Goal: Find specific page/section: Find specific page/section

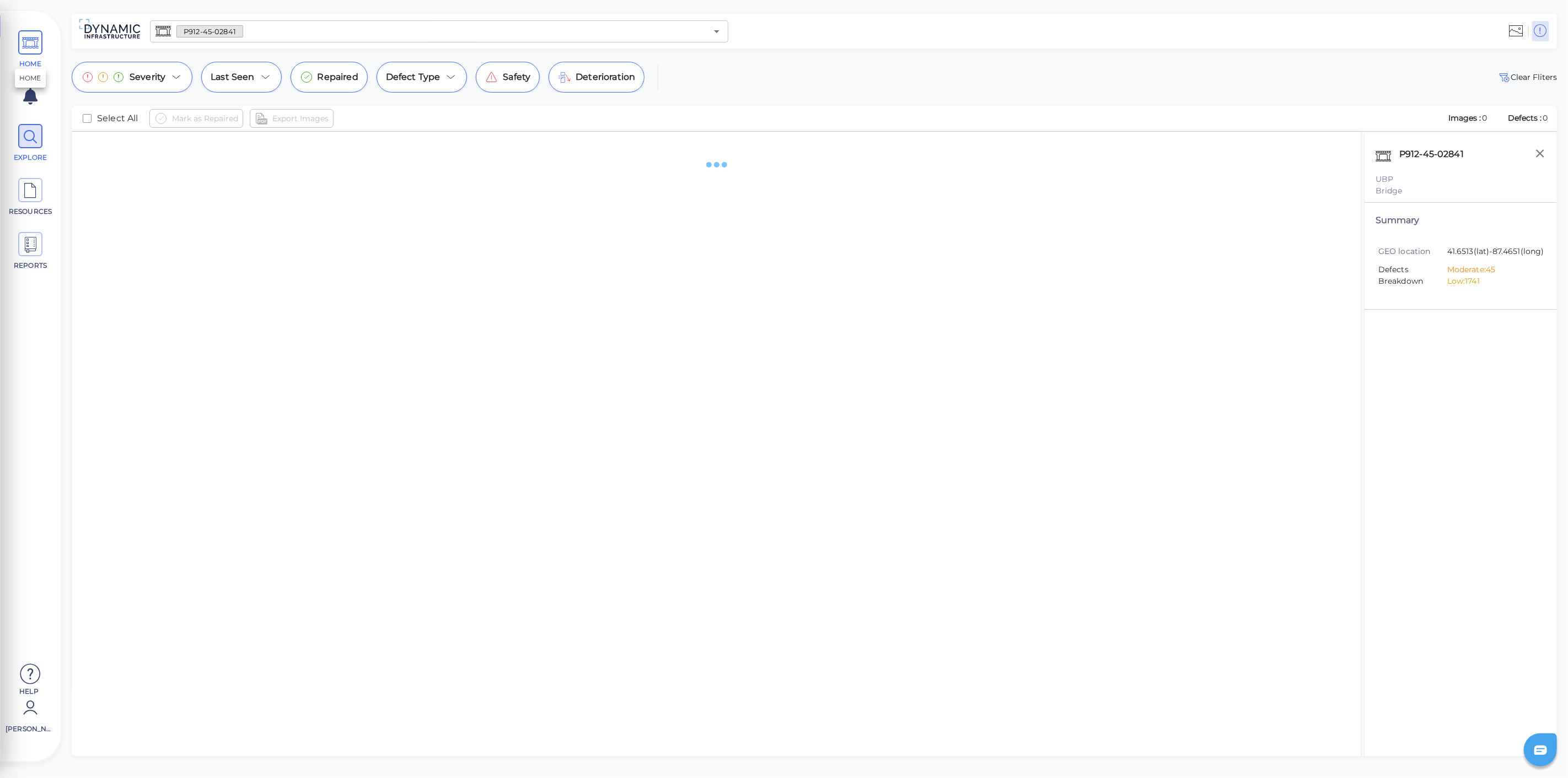
click at [30, 49] on icon at bounding box center [30, 43] width 17 height 24
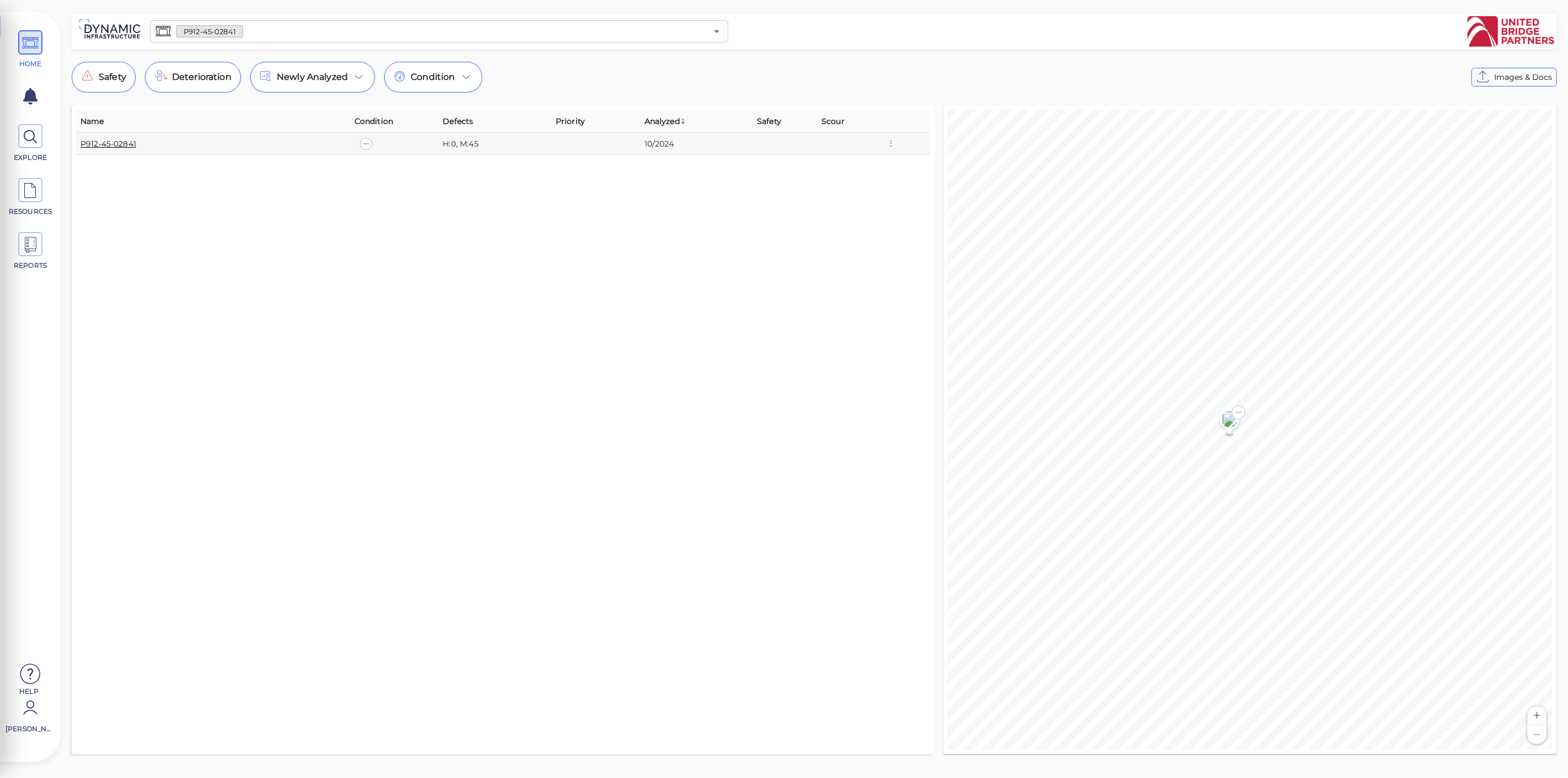
click at [101, 139] on link "P912-45-02841" at bounding box center [108, 144] width 56 height 10
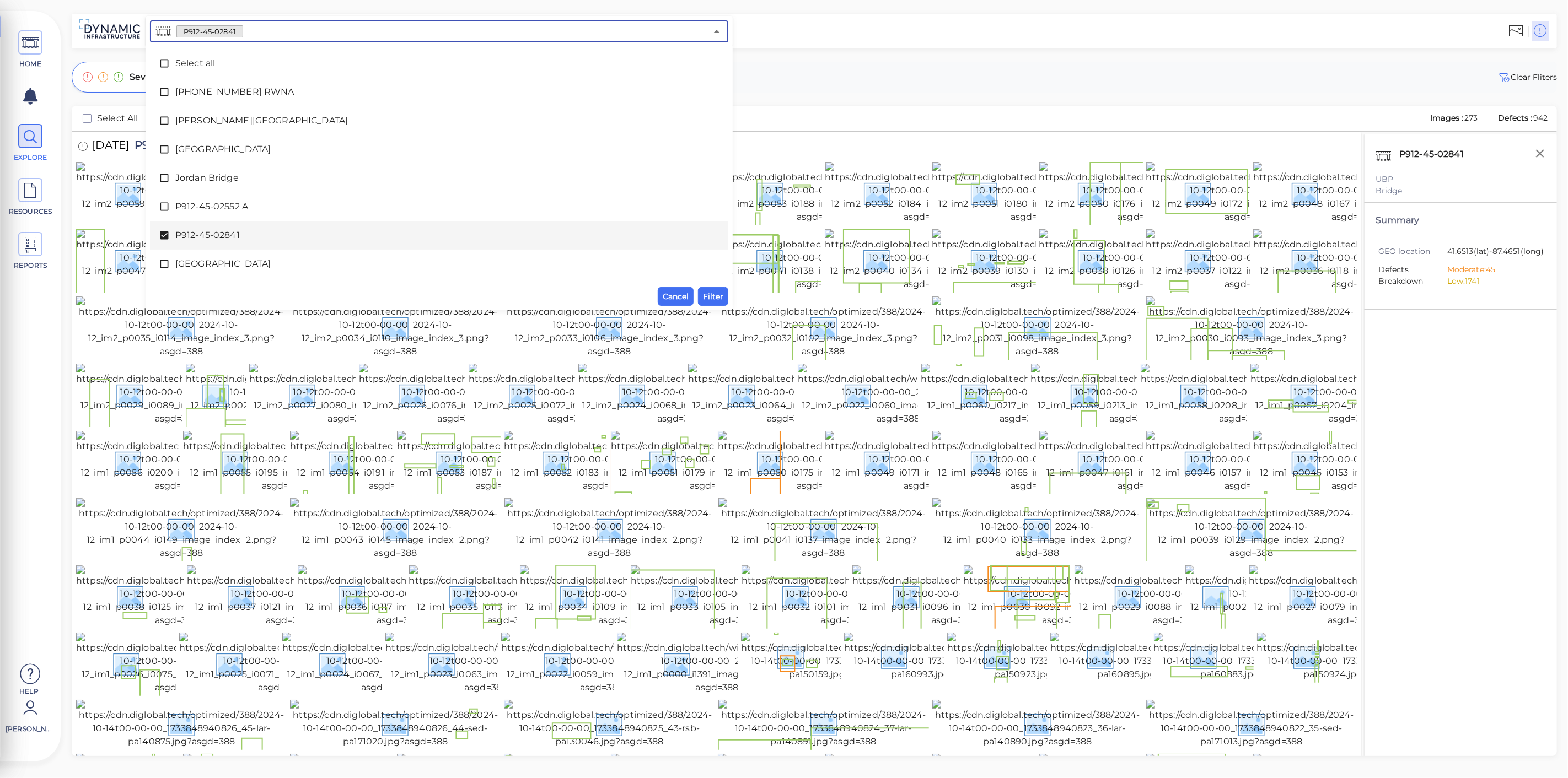
click at [293, 30] on input "text" at bounding box center [475, 31] width 464 height 16
click at [260, 32] on input "text" at bounding box center [475, 31] width 464 height 16
drag, startPoint x: 254, startPoint y: 32, endPoint x: 199, endPoint y: 28, distance: 55.1
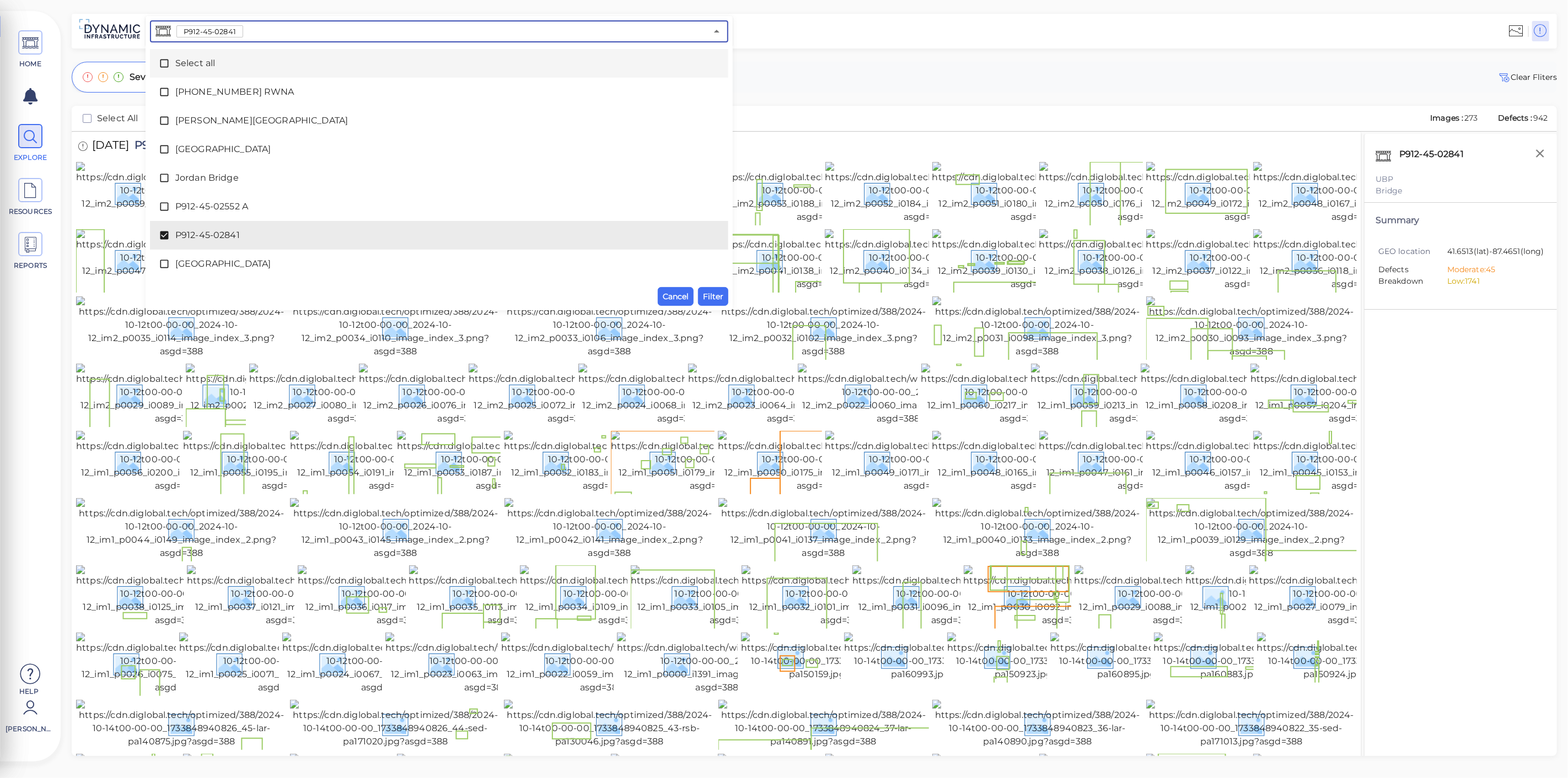
click at [199, 28] on div "P912-45-02841 ​" at bounding box center [439, 31] width 579 height 22
click at [199, 28] on span "P912-45-02841" at bounding box center [209, 31] width 65 height 11
click at [115, 116] on span "Select All" at bounding box center [118, 119] width 41 height 14
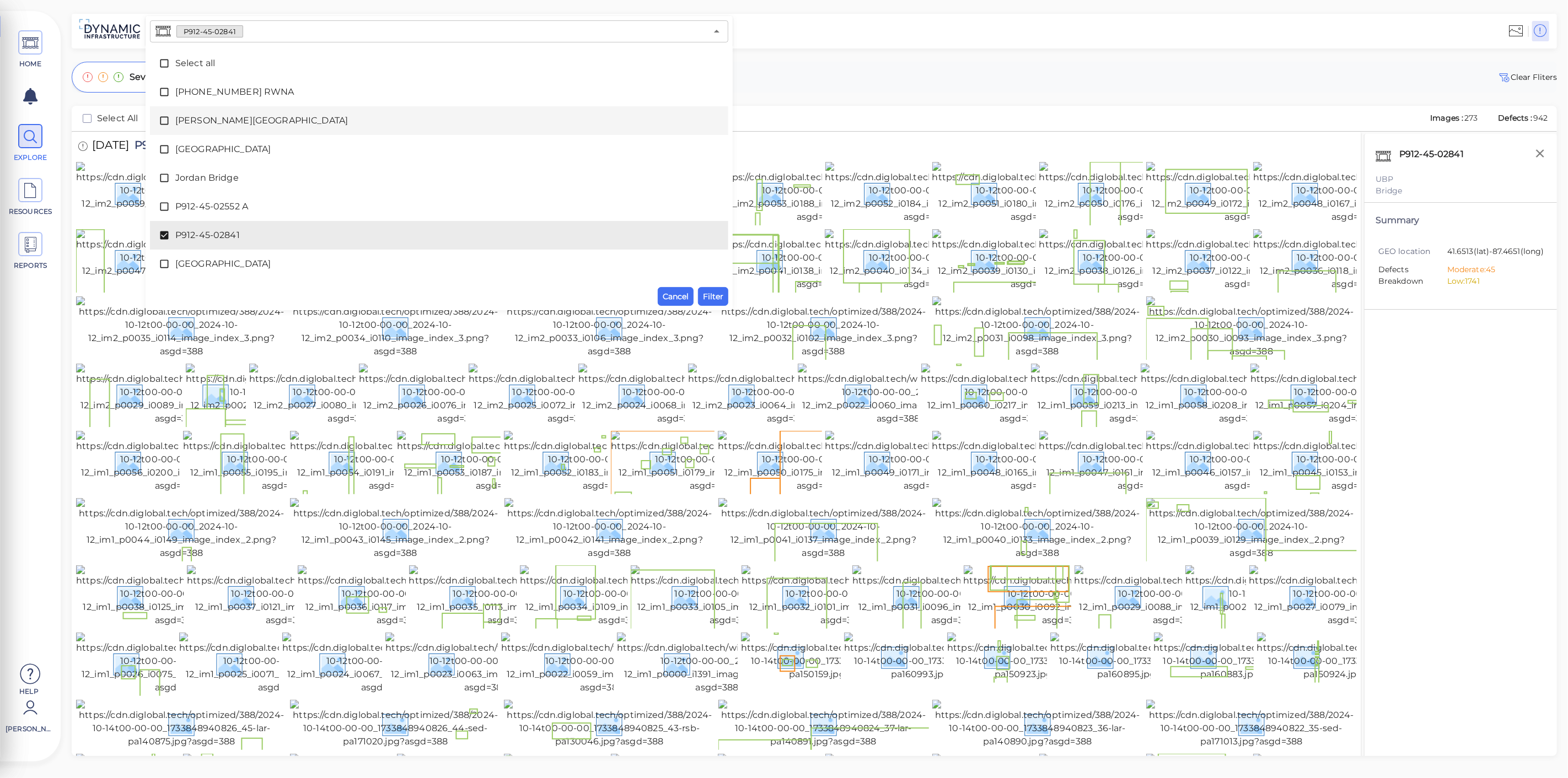
click at [844, 114] on div "Mark as Repaired Export Images" at bounding box center [784, 118] width 1271 height 19
click at [684, 292] on span "Cancel" at bounding box center [675, 297] width 26 height 14
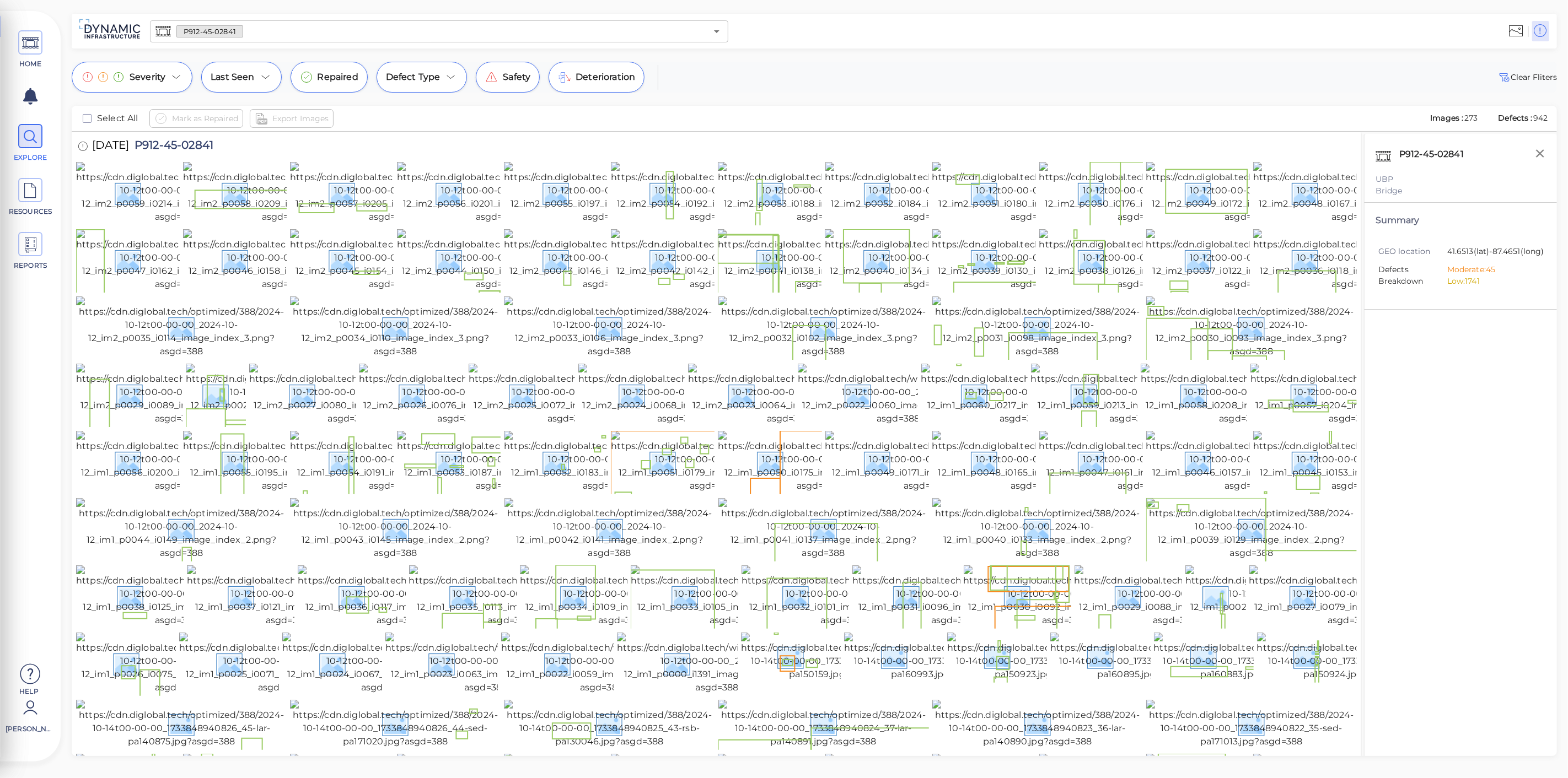
click at [199, 148] on span "P912-45-02841" at bounding box center [170, 146] width 85 height 15
copy span "P912-45-02841"
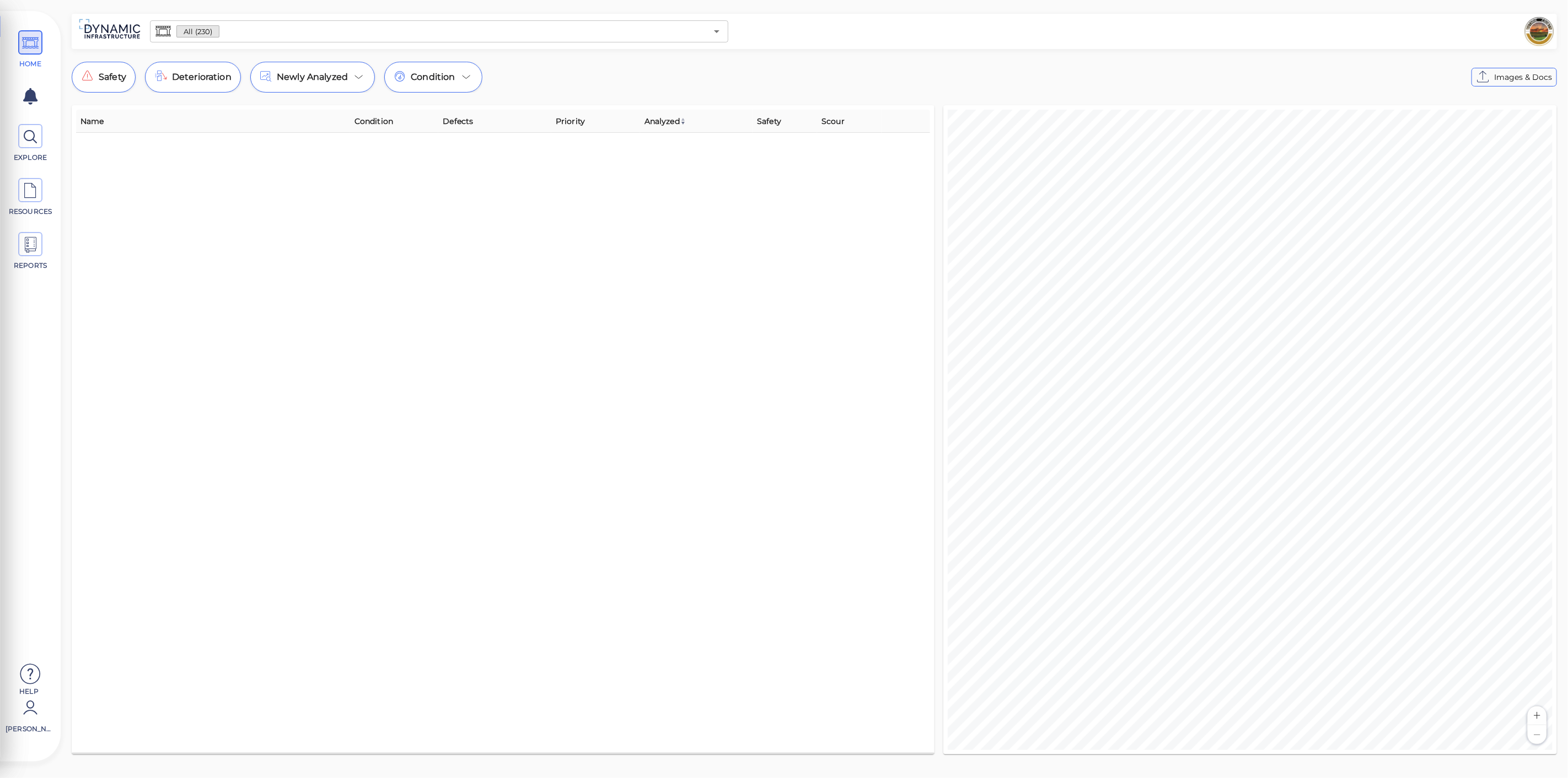
click at [237, 28] on input "text" at bounding box center [463, 31] width 487 height 16
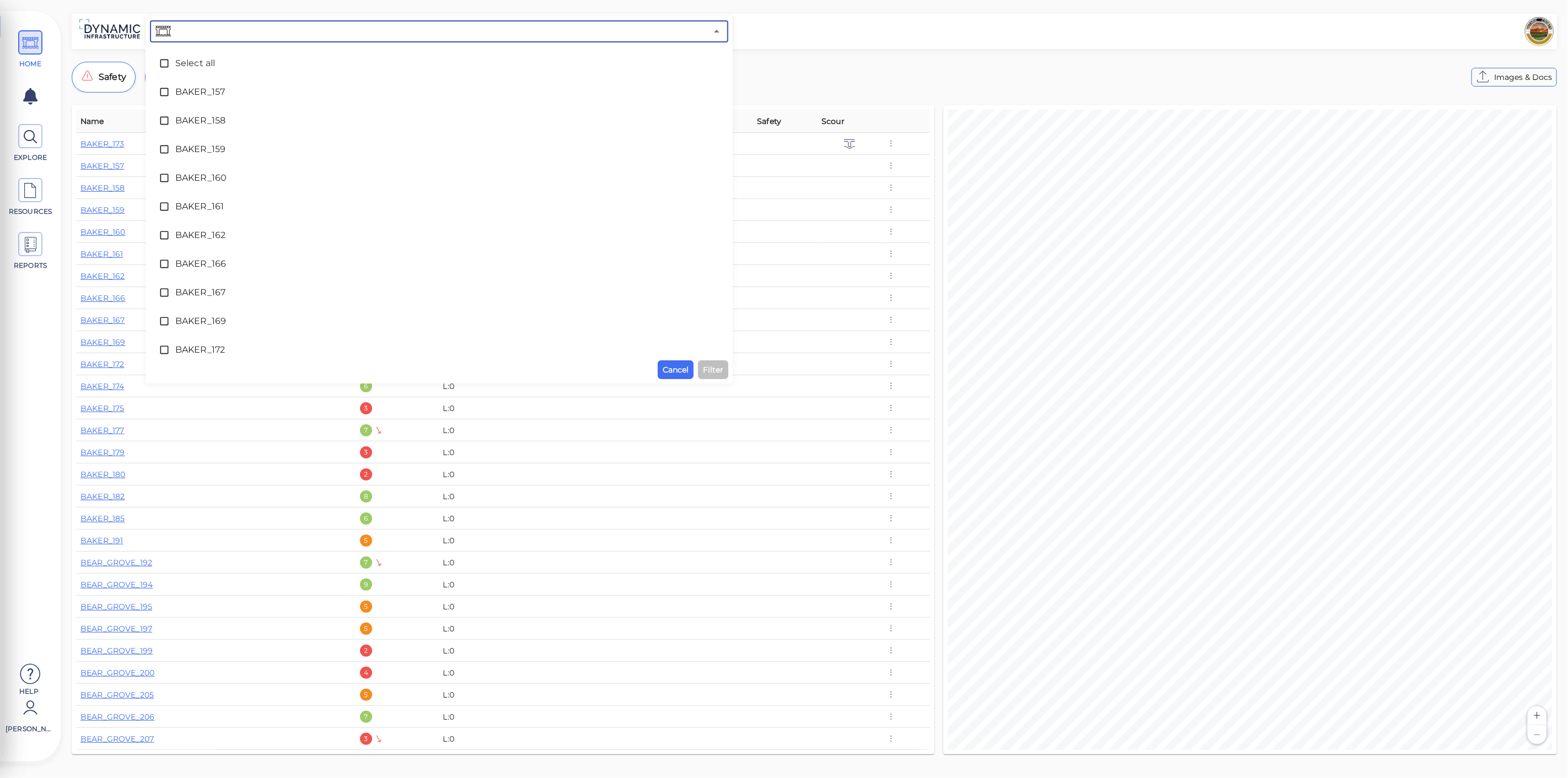
click at [237, 28] on input "text" at bounding box center [440, 31] width 534 height 16
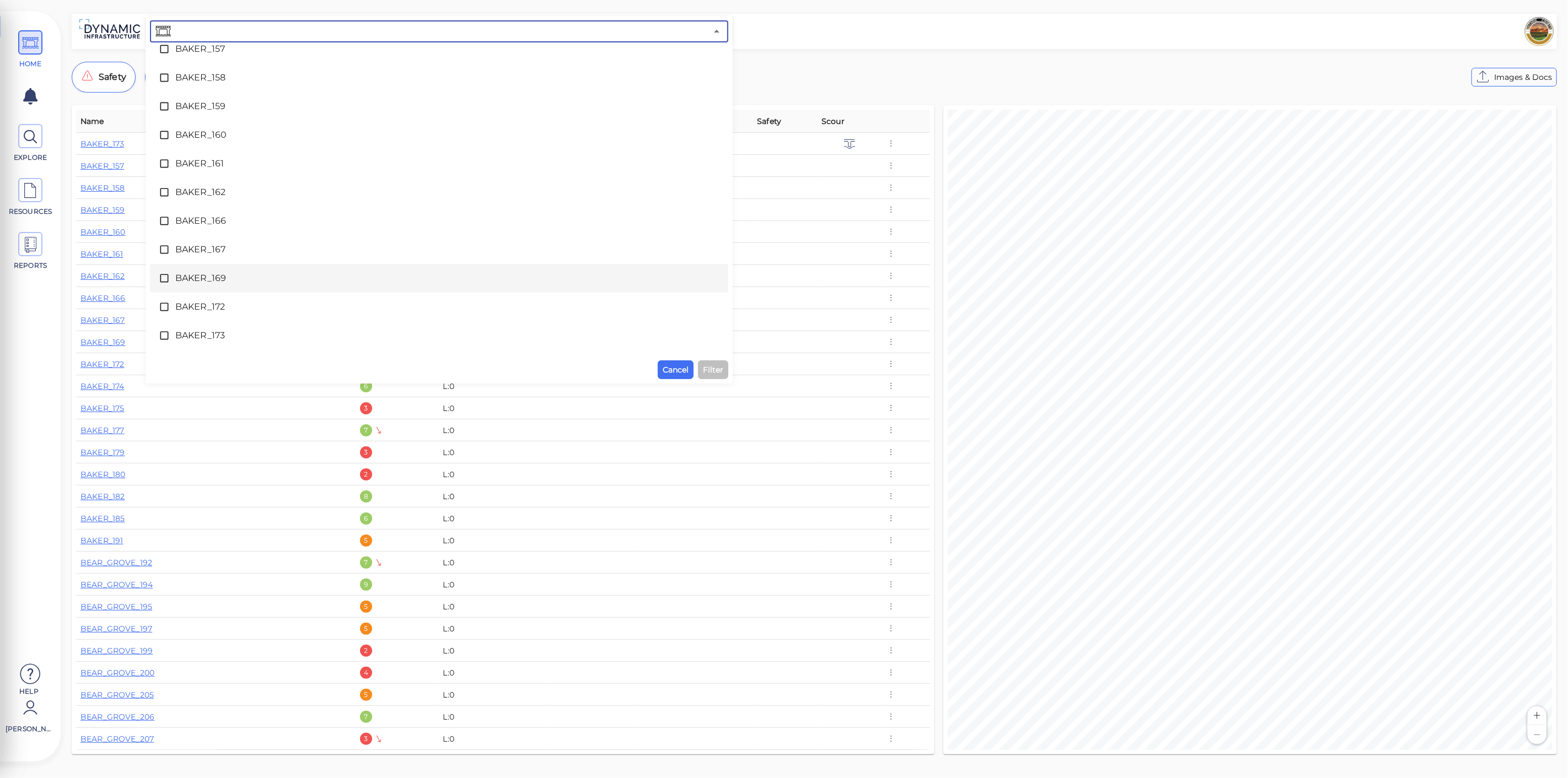
scroll to position [61, 0]
click at [223, 342] on span "BAKER_174" at bounding box center [439, 347] width 528 height 14
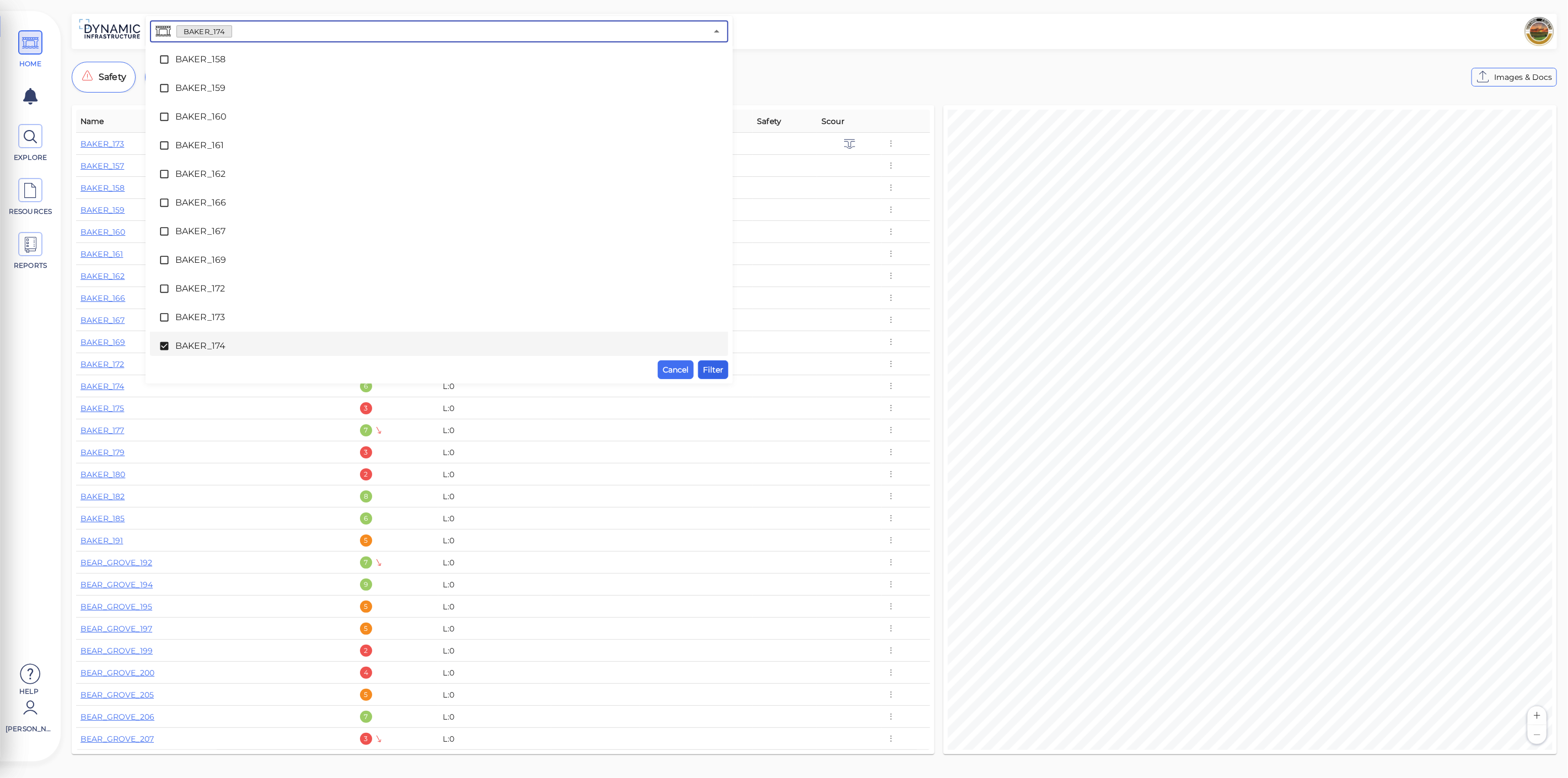
click at [717, 370] on span "Filter" at bounding box center [713, 370] width 20 height 14
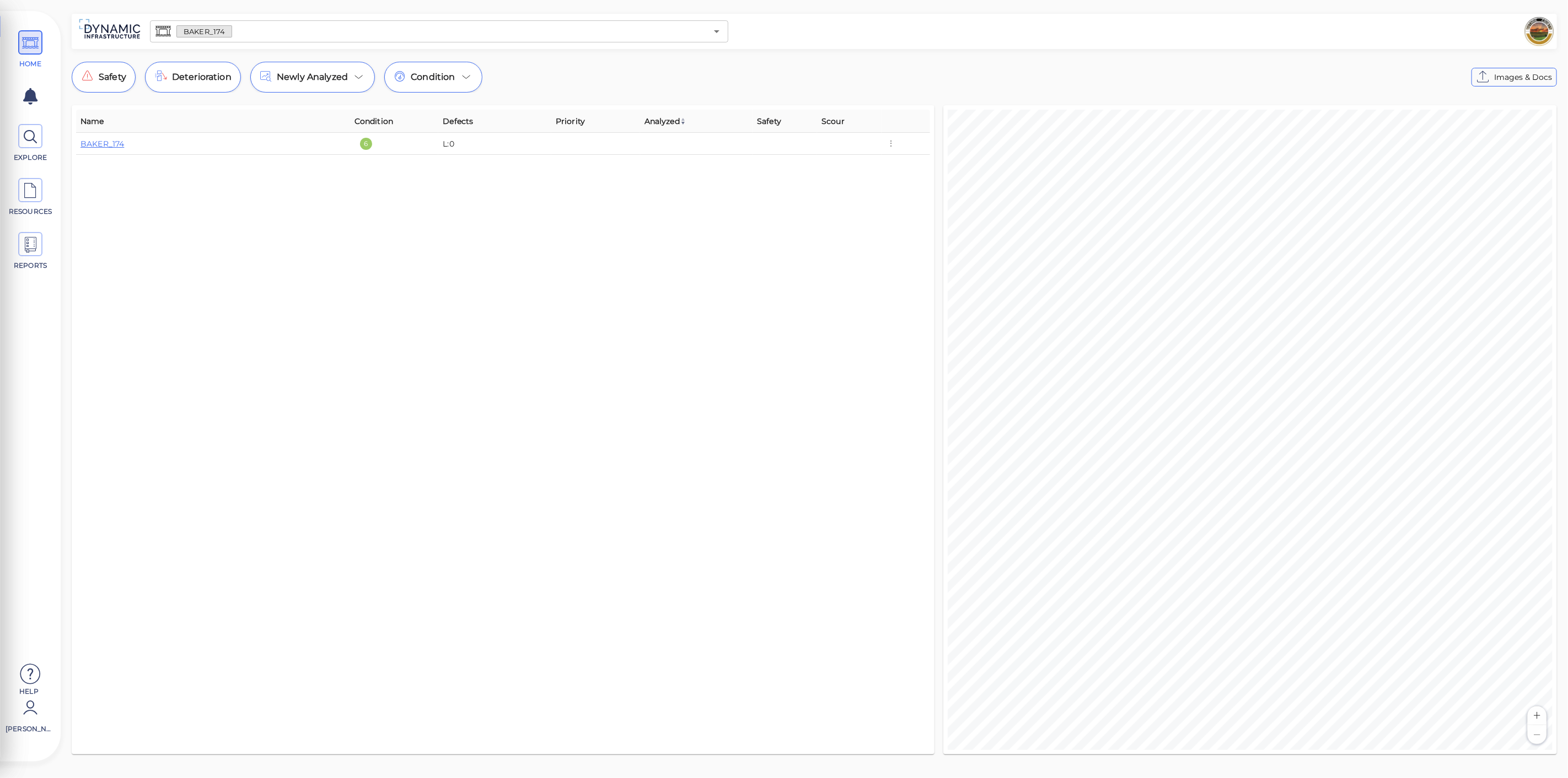
click at [143, 163] on div "Name Condition Defects Priority Analyzed Safety Scour BAKER_174 6 L:0" at bounding box center [503, 430] width 854 height 641
click at [114, 149] on td "BAKER_174" at bounding box center [212, 143] width 274 height 22
click at [114, 144] on link "BAKER_174" at bounding box center [102, 144] width 44 height 10
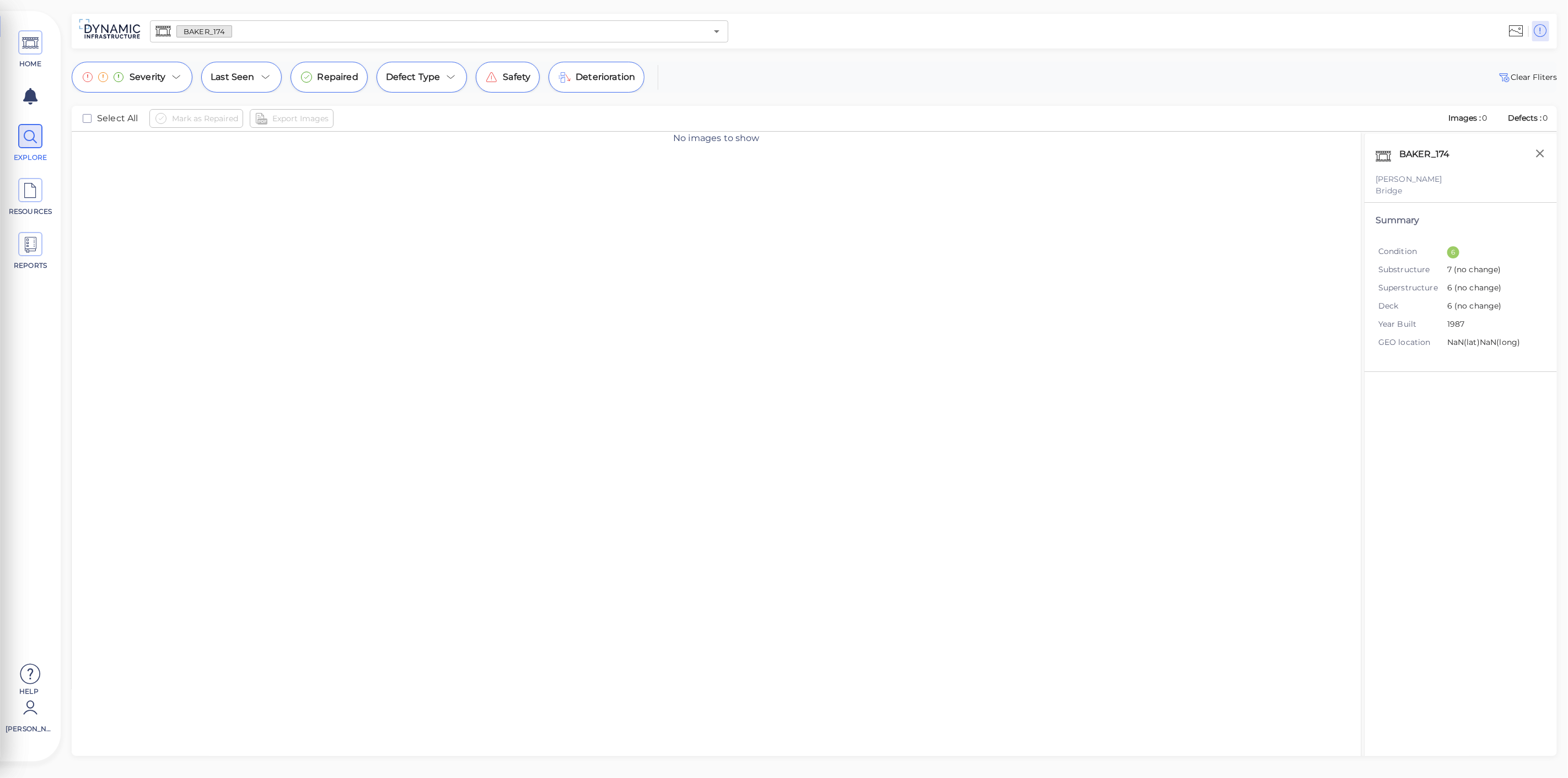
click at [681, 33] on input "text" at bounding box center [468, 31] width 474 height 16
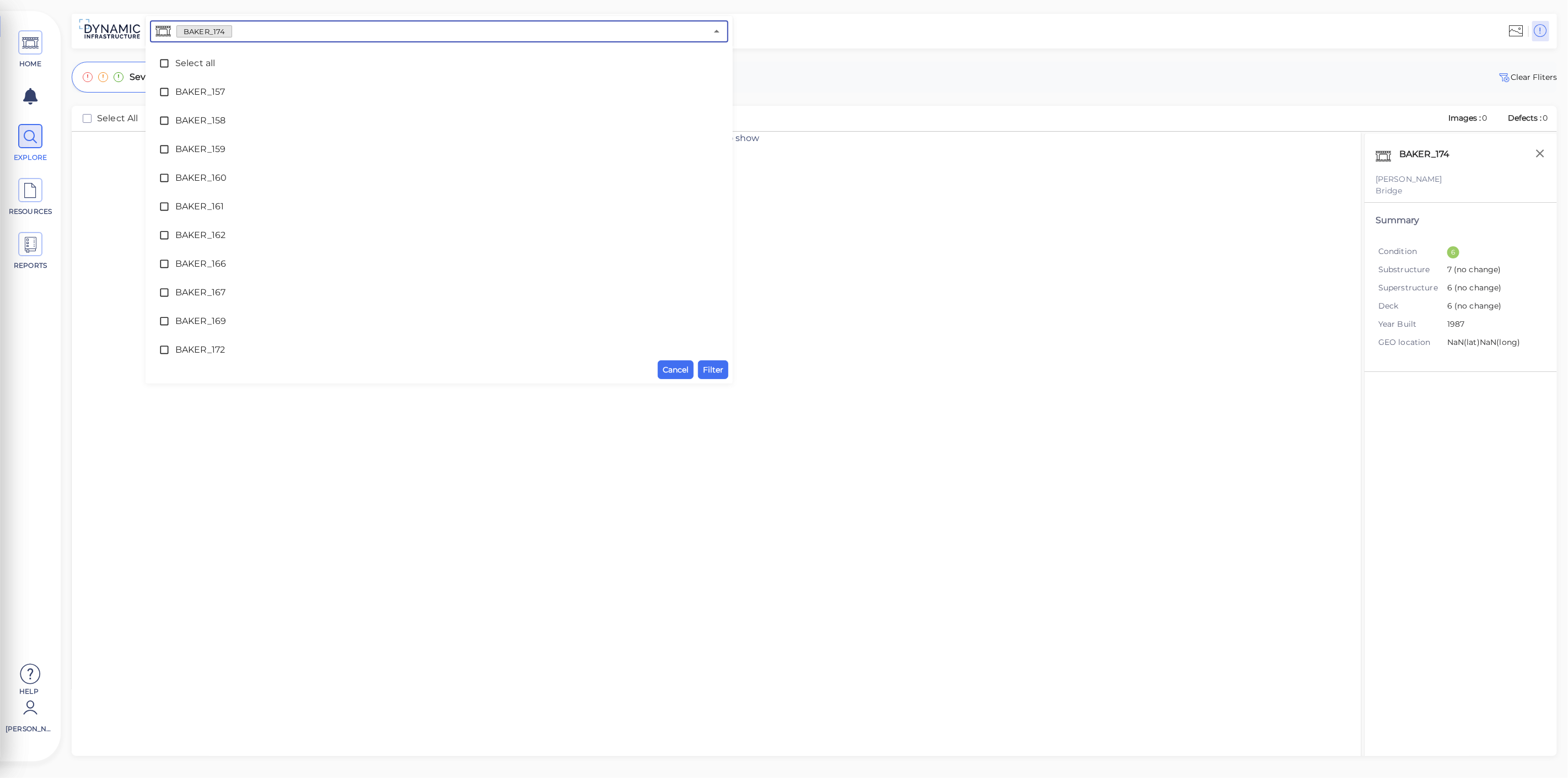
scroll to position [65, 0]
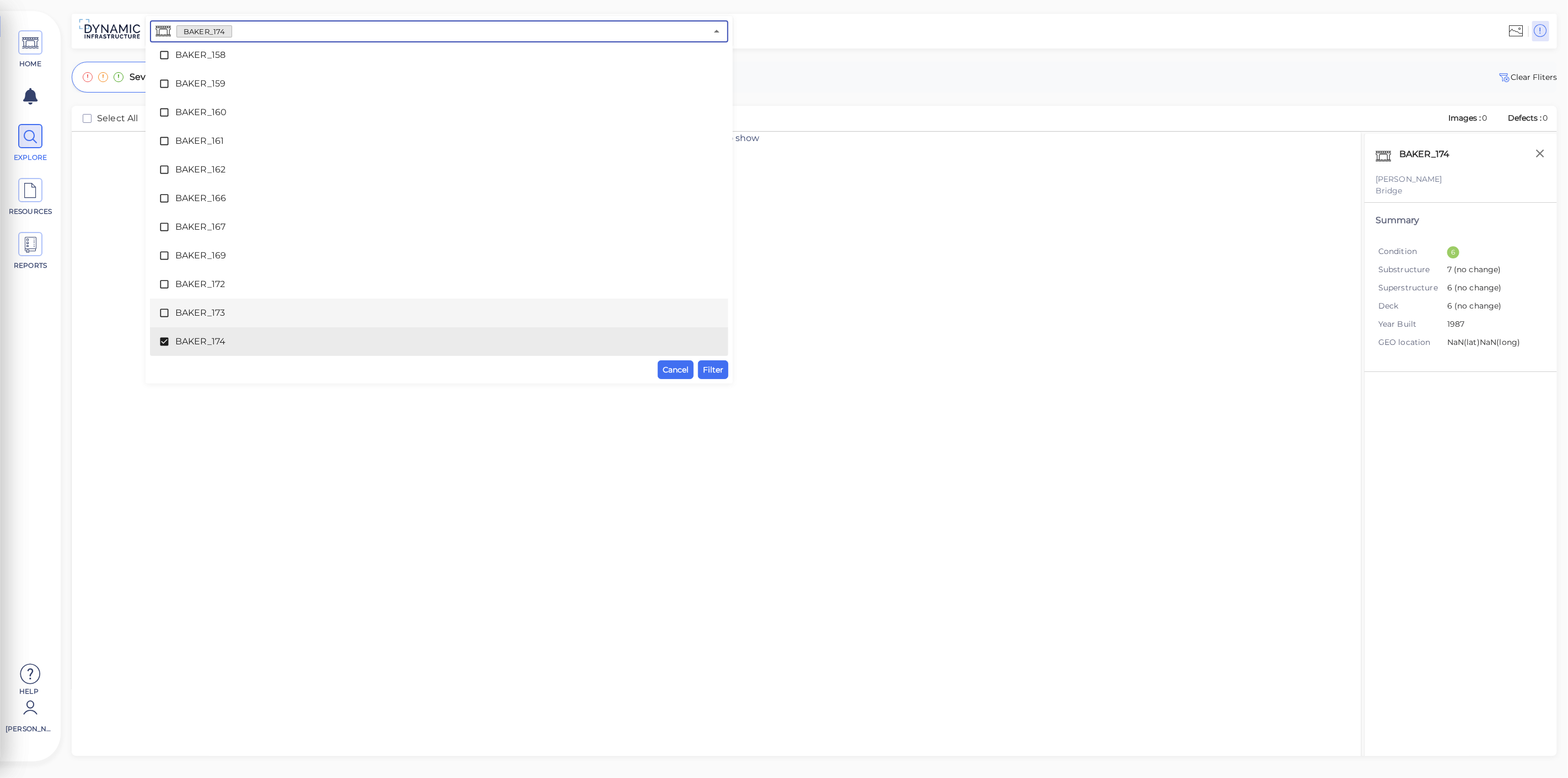
click at [207, 308] on span "BAKER_173" at bounding box center [439, 314] width 528 height 14
drag, startPoint x: 208, startPoint y: 341, endPoint x: 279, endPoint y: 348, distance: 71.3
click at [208, 341] on span "BAKER_174" at bounding box center [439, 342] width 528 height 14
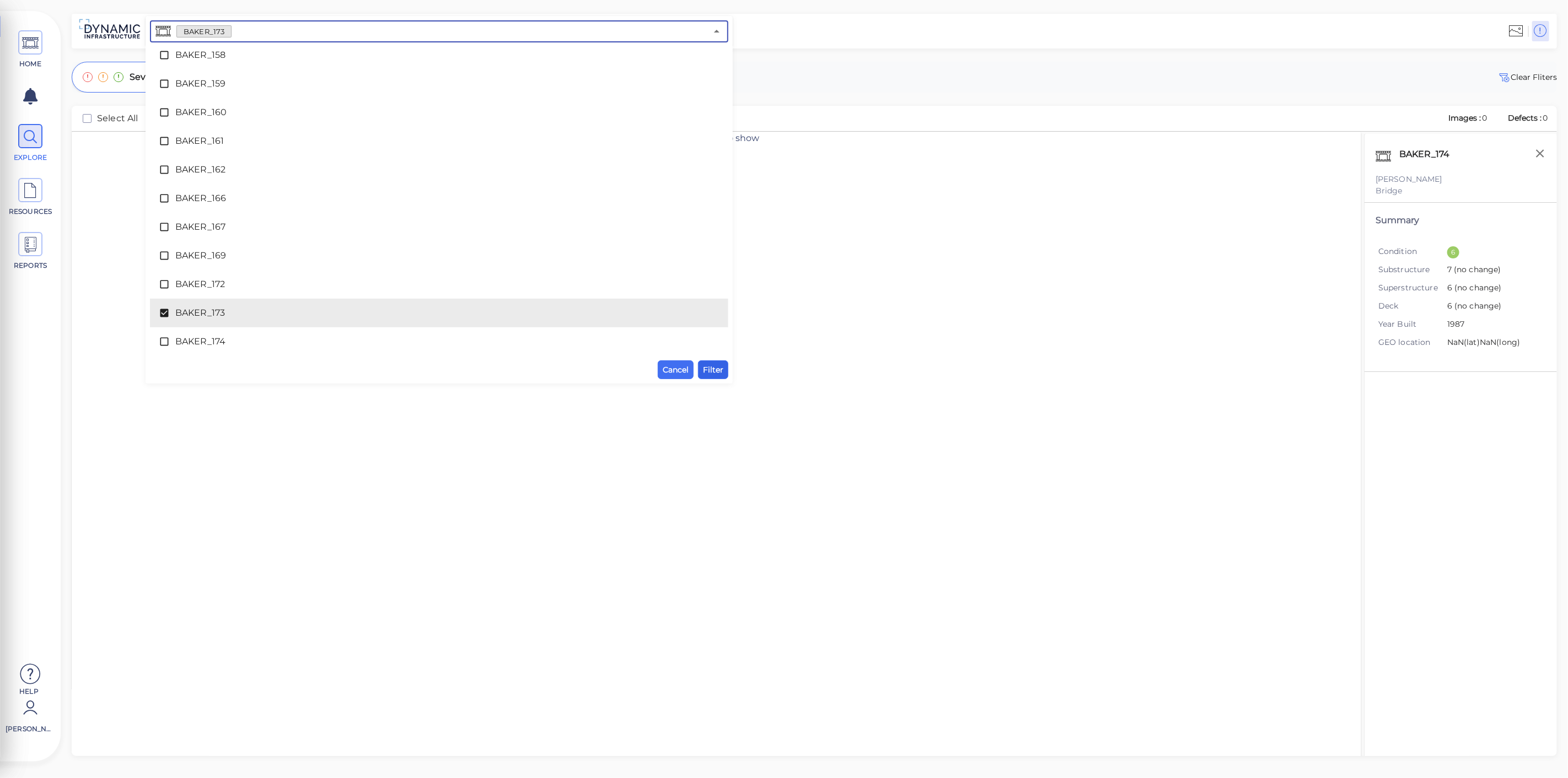
click at [706, 370] on span "Filter" at bounding box center [713, 370] width 20 height 14
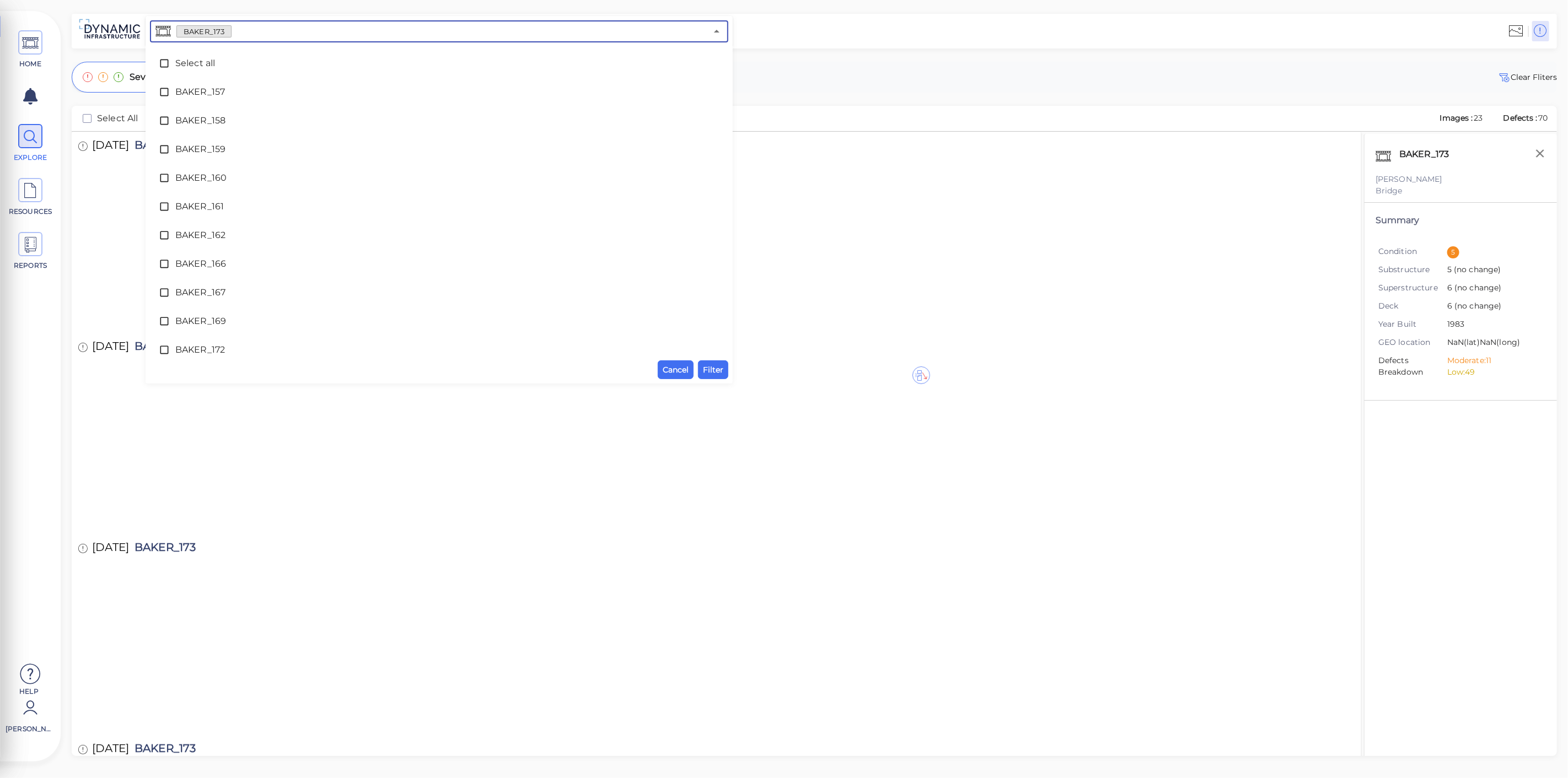
click at [261, 36] on input "text" at bounding box center [469, 31] width 475 height 16
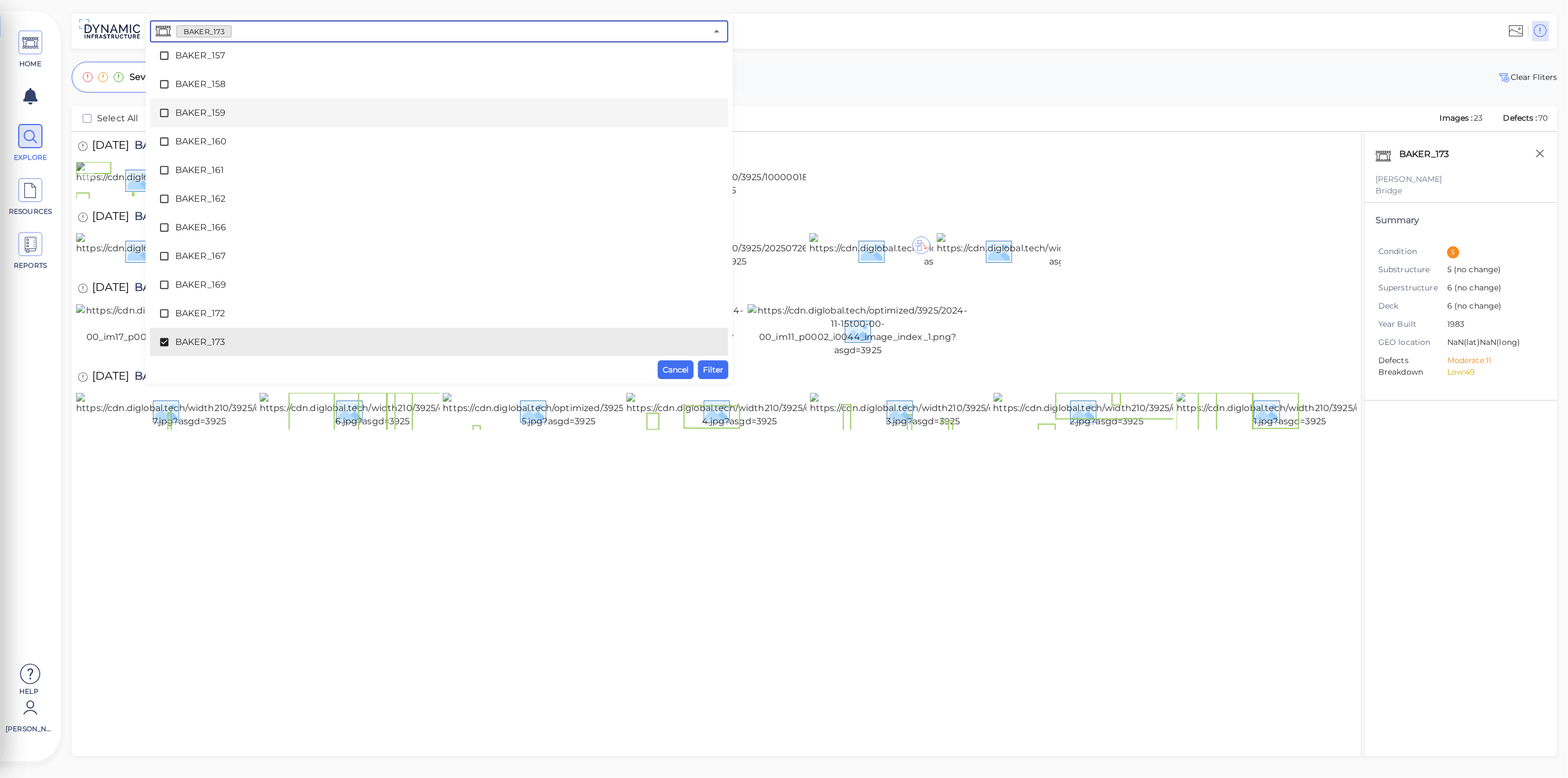
click at [107, 198] on img at bounding box center [203, 179] width 253 height 35
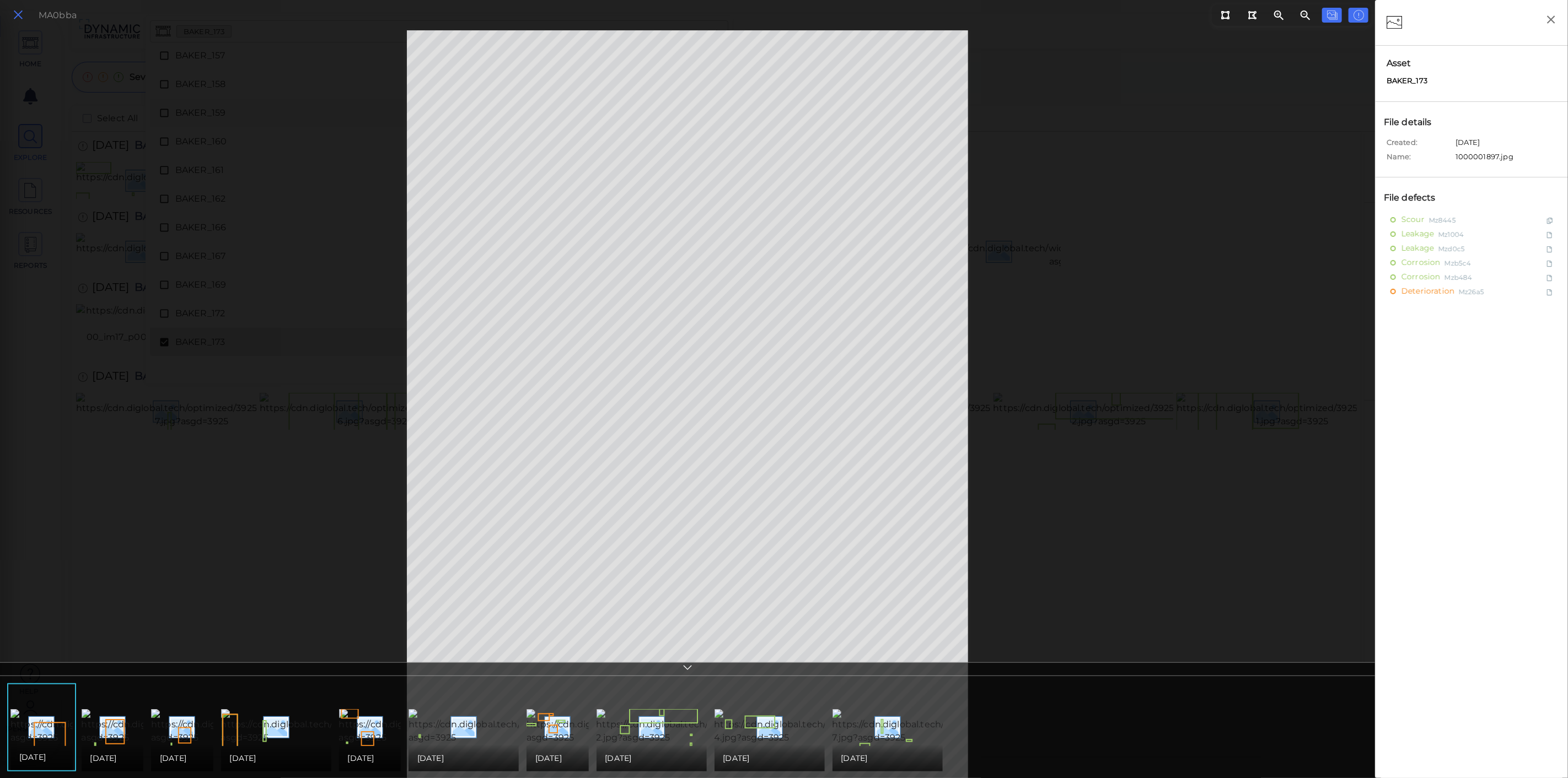
click at [19, 19] on icon at bounding box center [18, 15] width 12 height 15
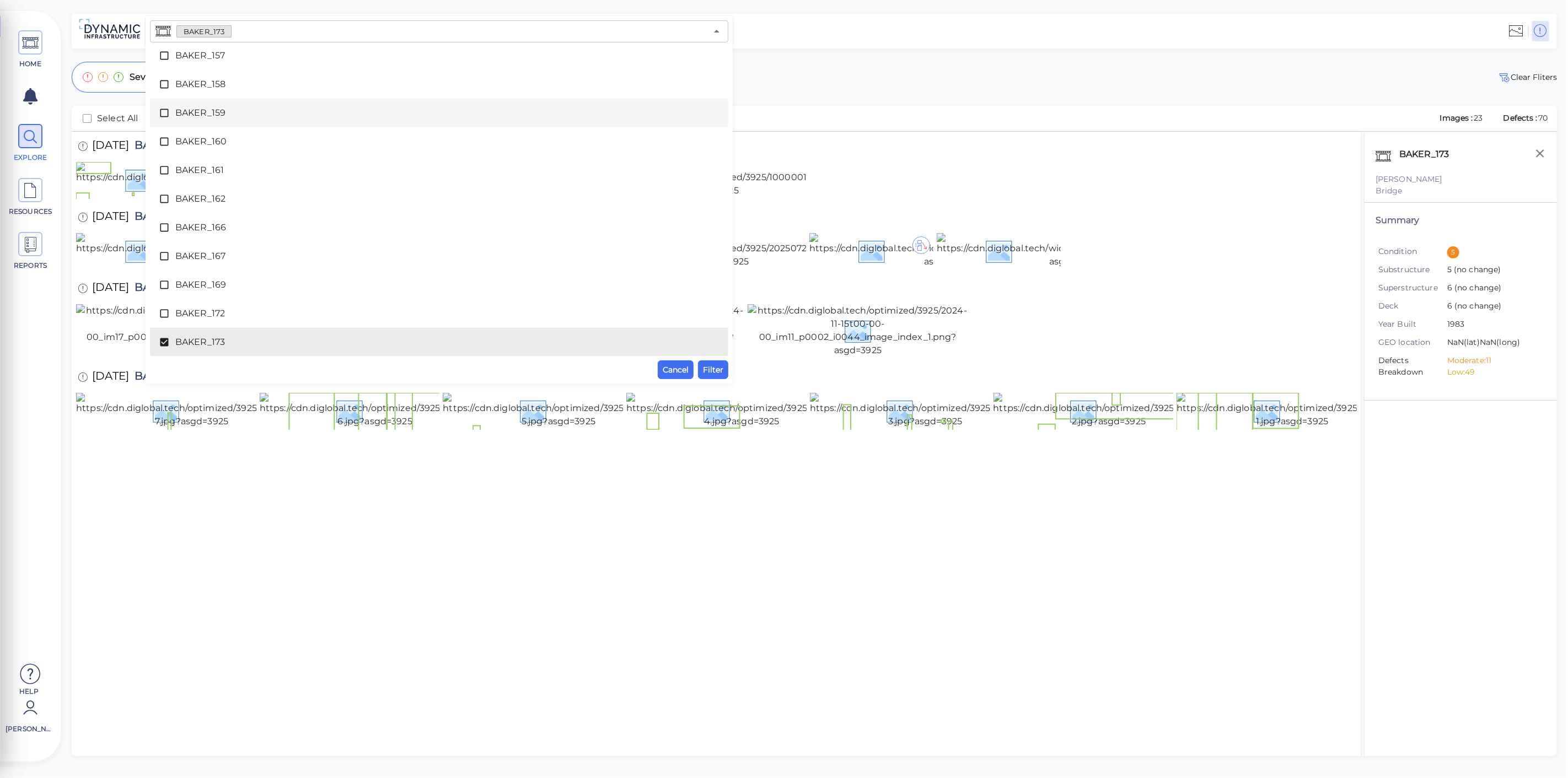
click at [0, 356] on div "HOME EXPLORE RESOURCES REPORTS Help [PERSON_NAME]" at bounding box center [30, 386] width 60 height 751
click at [28, 336] on div "HOME EXPLORE RESOURCES REPORTS Help [PERSON_NAME]" at bounding box center [30, 392] width 50 height 740
click at [714, 34] on icon "Close" at bounding box center [717, 31] width 14 height 14
click at [1096, 199] on div at bounding box center [716, 180] width 1281 height 37
click at [206, 344] on span "BAKER_173" at bounding box center [439, 343] width 528 height 14
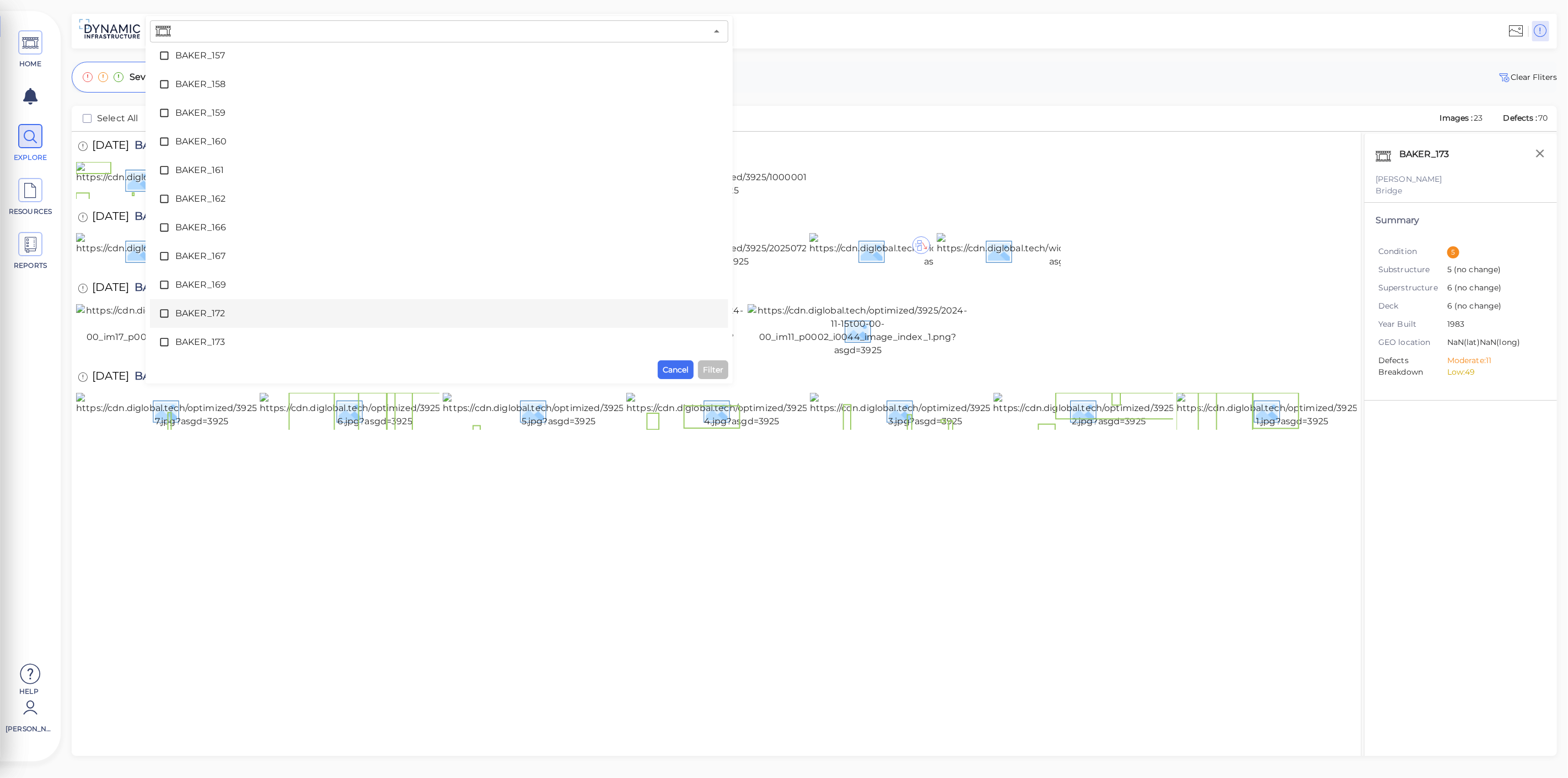
click at [207, 321] on div "BAKER_172" at bounding box center [439, 314] width 561 height 22
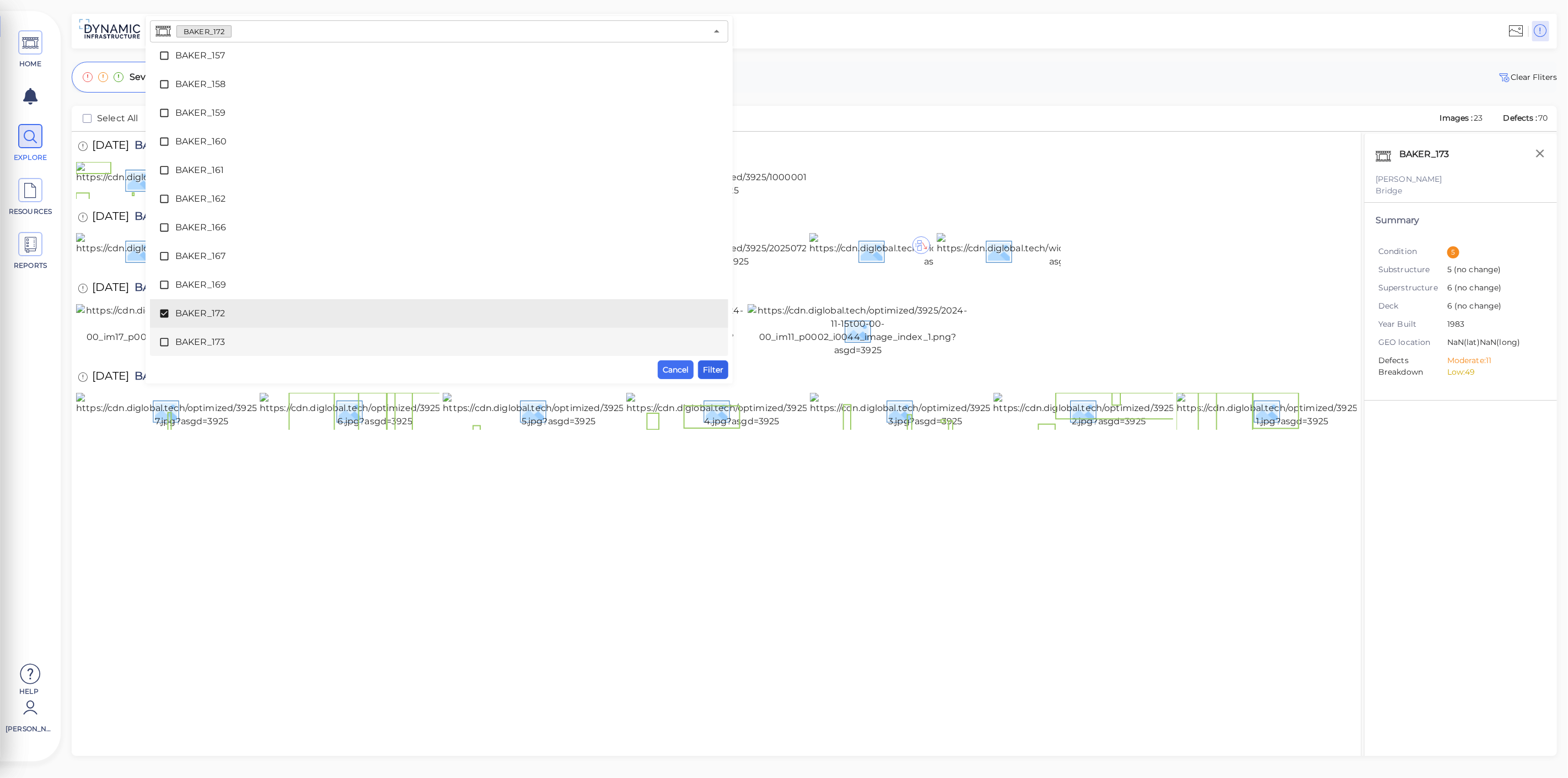
click at [714, 377] on button "Filter" at bounding box center [713, 369] width 30 height 19
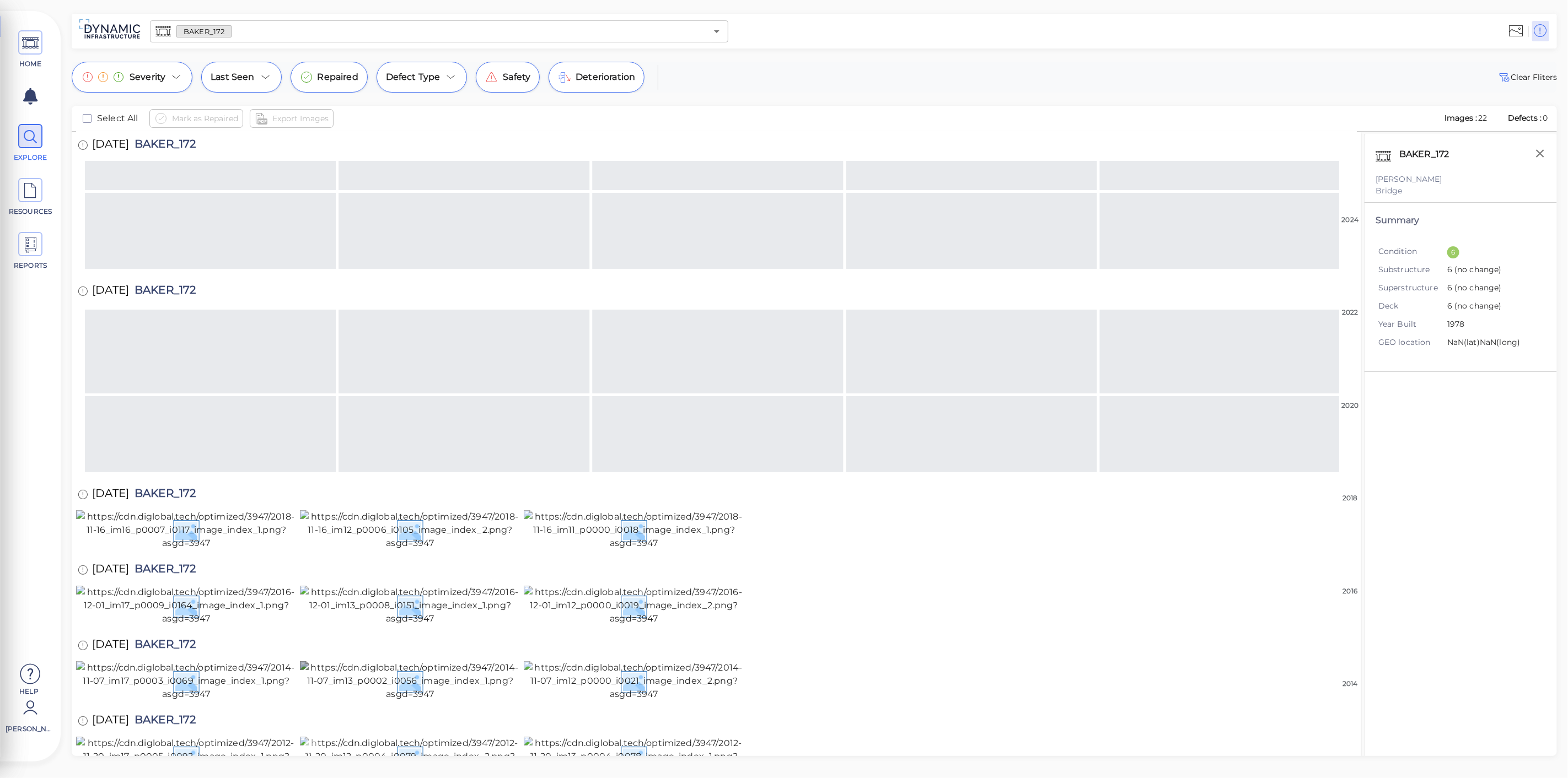
scroll to position [761, 0]
click at [242, 32] on input "text" at bounding box center [469, 31] width 475 height 16
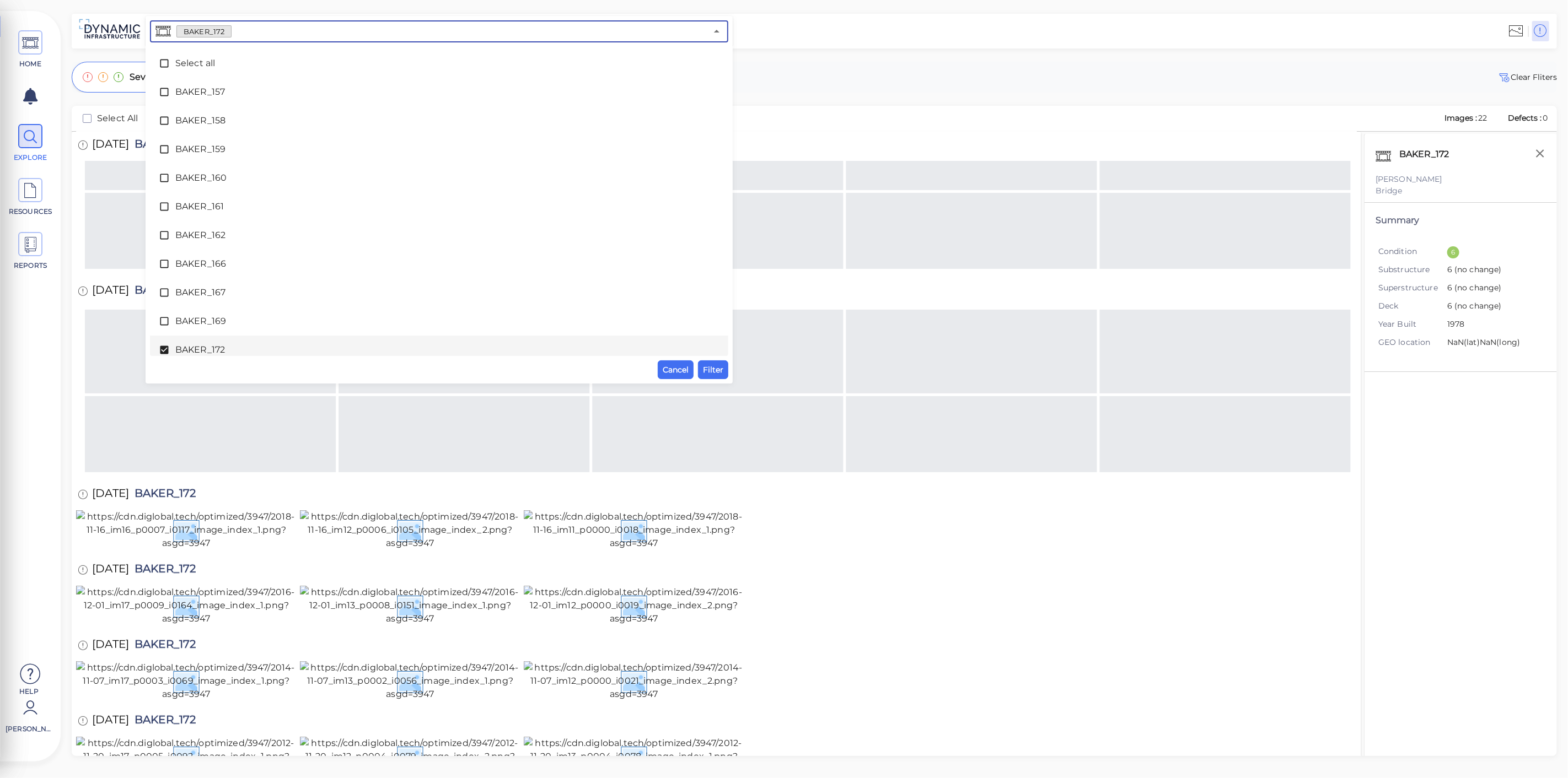
scroll to position [8, 0]
click at [217, 340] on span "BAKER_172" at bounding box center [439, 343] width 528 height 14
click at [243, 89] on span "BAKER_157" at bounding box center [439, 85] width 528 height 14
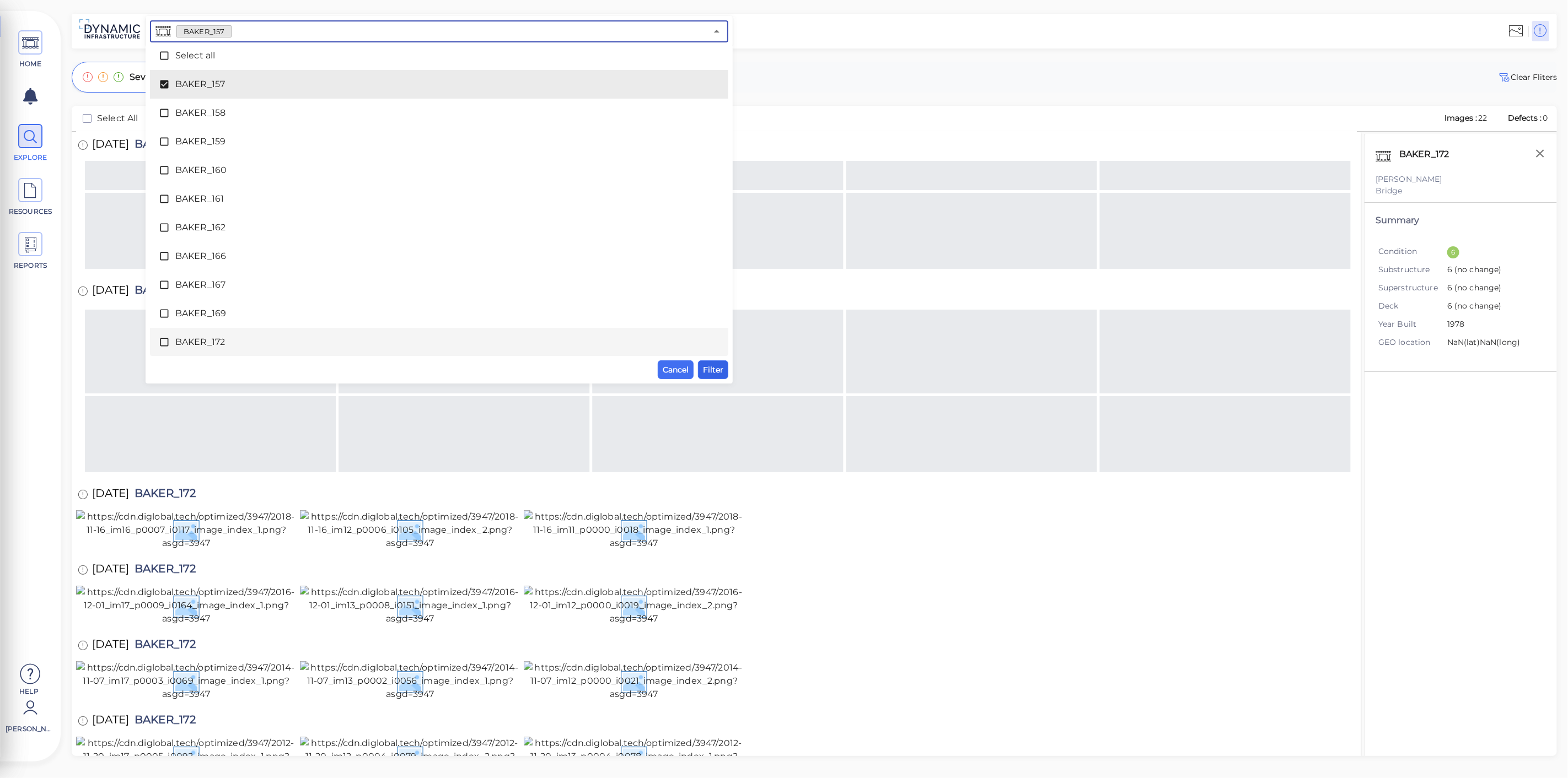
click at [708, 366] on span "Filter" at bounding box center [713, 370] width 20 height 14
